Goal: Transaction & Acquisition: Purchase product/service

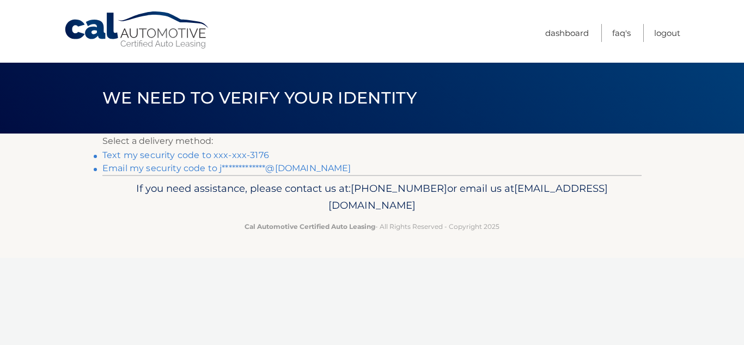
click at [257, 157] on link "Text my security code to xxx-xxx-3176" at bounding box center [185, 155] width 167 height 10
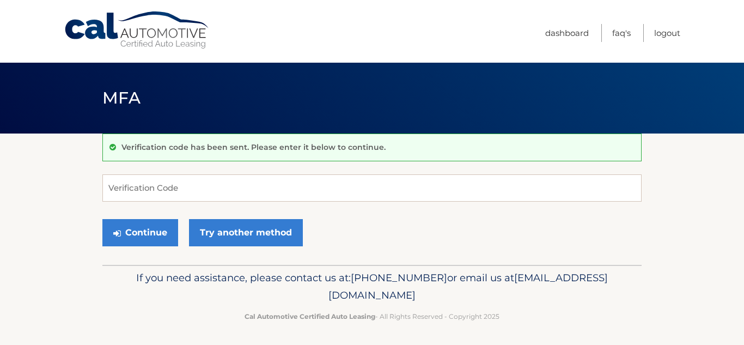
click at [216, 208] on form "Verification Code Continue Try another method" at bounding box center [371, 212] width 539 height 77
click at [225, 195] on input "Verification Code" at bounding box center [371, 187] width 539 height 27
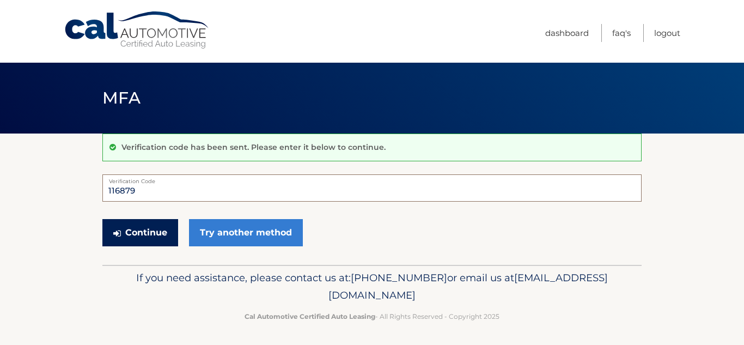
type input "116879"
click at [172, 234] on button "Continue" at bounding box center [140, 232] width 76 height 27
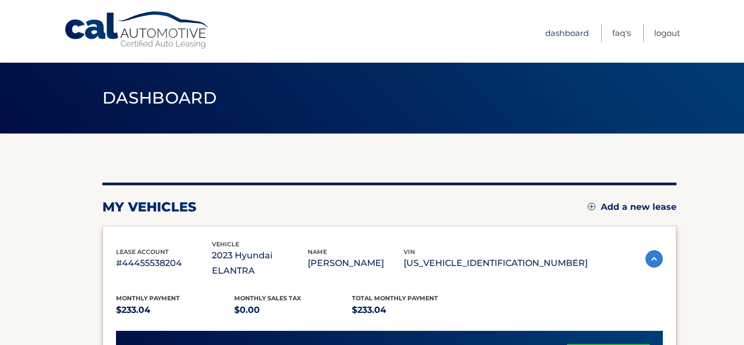
click at [566, 30] on link "Dashboard" at bounding box center [567, 33] width 44 height 18
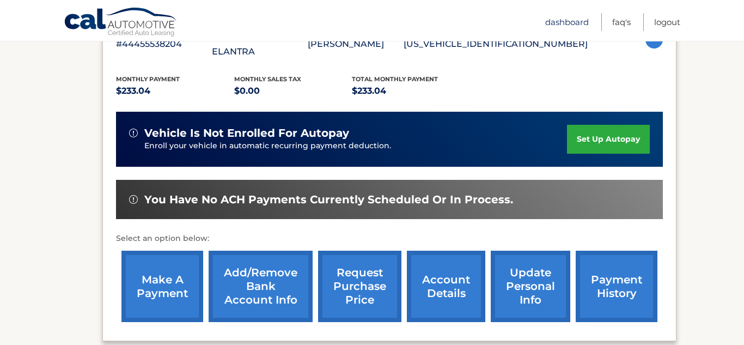
scroll to position [239, 0]
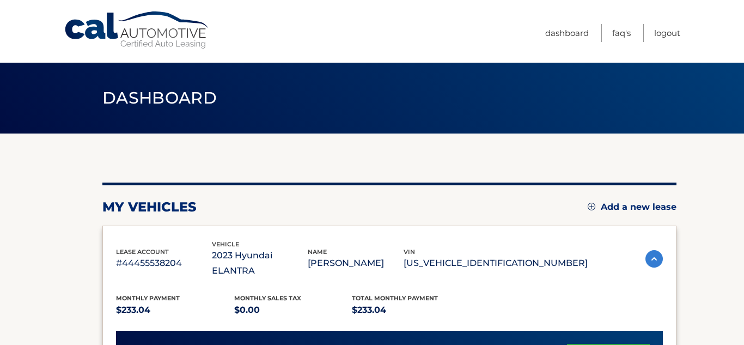
click at [110, 235] on div "lease account #44455538204 vehicle 2023 Hyundai ELANTRA name JESSICA CRAWFORD v…" at bounding box center [389, 349] width 574 height 249
click at [96, 215] on section "my vehicles Add a new lease lease account #44455538204 vehicle 2023 Hyundai ELA…" at bounding box center [372, 320] width 744 height 374
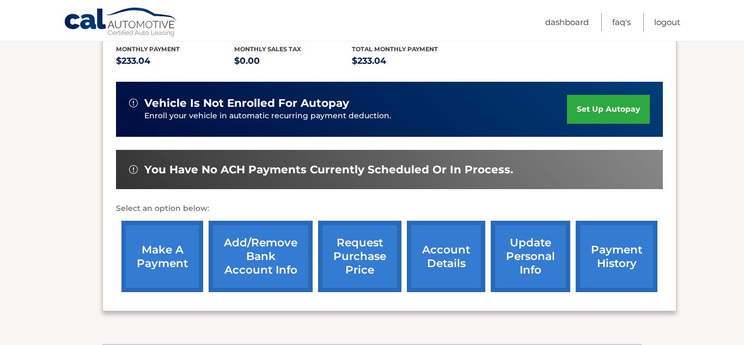
scroll to position [253, 0]
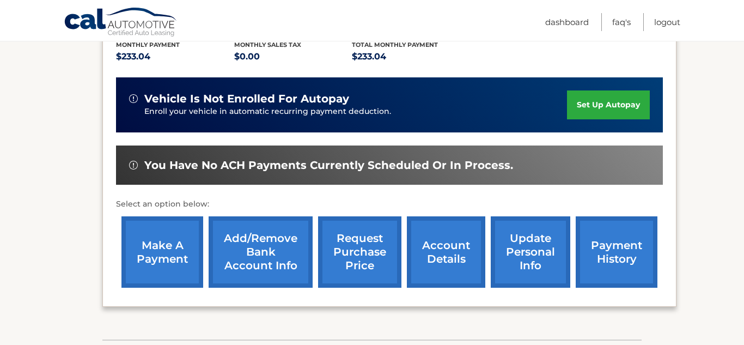
click at [185, 227] on link "make a payment" at bounding box center [162, 251] width 82 height 71
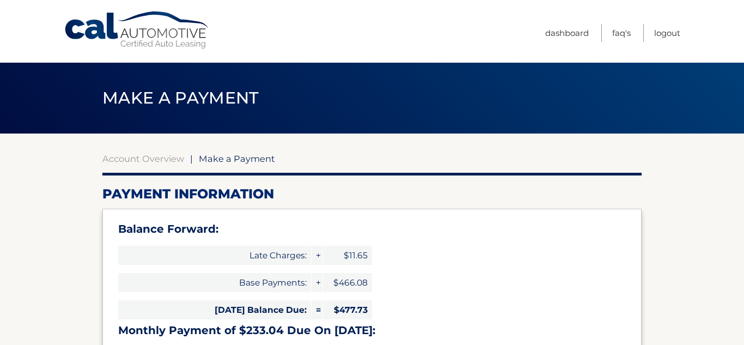
select select "MTk0MDUzMWQtMjE1NS00NzUzLTg2NjEtZWM5ZWU2NDg2Mjcz"
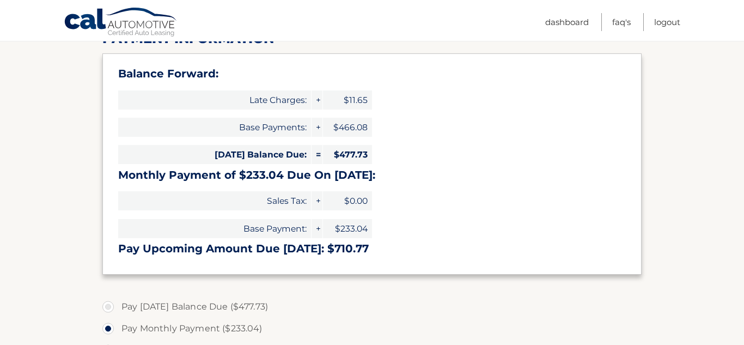
click at [105, 217] on div "Balance Forward: Late Charges: + $11.65 Base Payments: + $466.08 Today's Balanc…" at bounding box center [371, 163] width 539 height 221
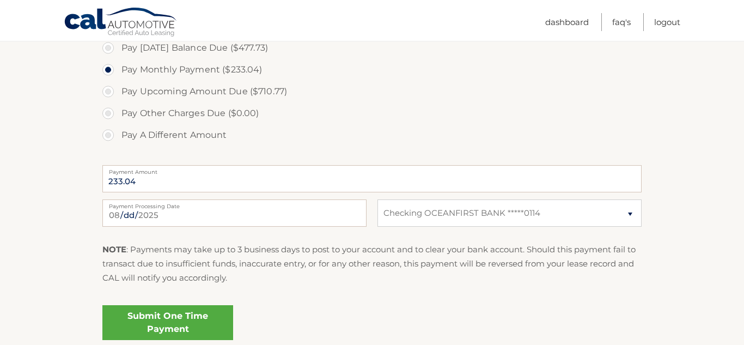
scroll to position [413, 0]
click at [162, 316] on link "Submit One Time Payment" at bounding box center [167, 323] width 131 height 35
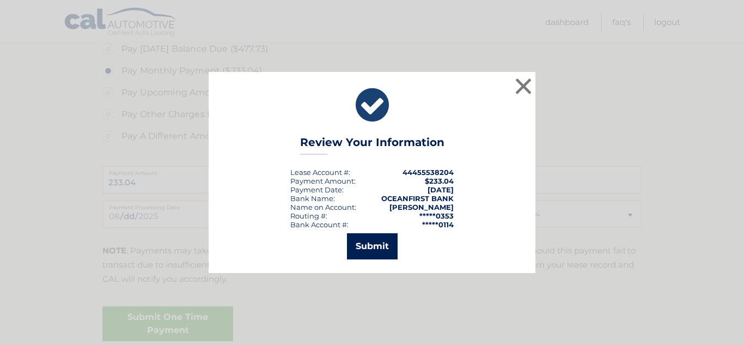
click at [387, 240] on button "Submit" at bounding box center [372, 246] width 51 height 26
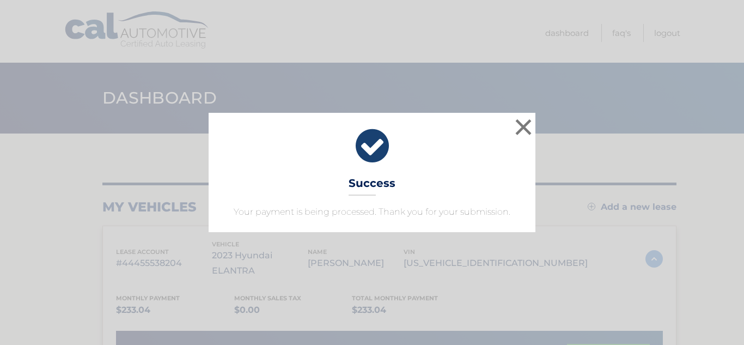
scroll to position [20, 0]
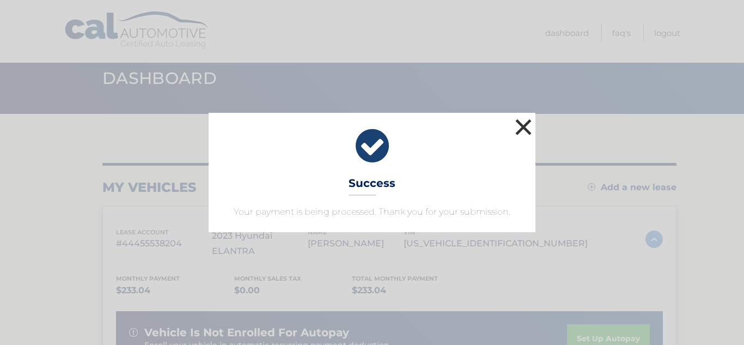
click at [531, 130] on button "×" at bounding box center [523, 127] width 22 height 22
